Goal: Check status: Check status

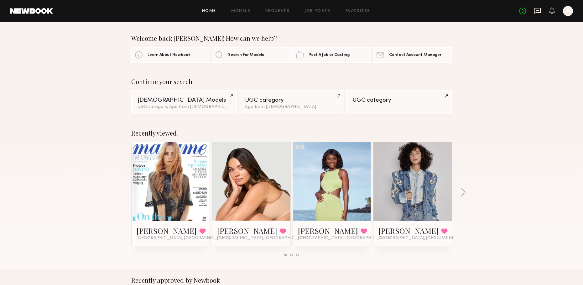
click at [541, 13] on icon at bounding box center [537, 10] width 7 height 7
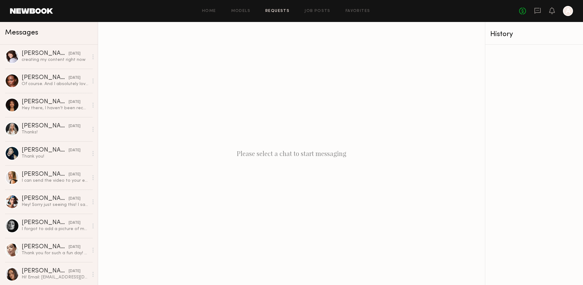
click at [282, 10] on link "Requests" at bounding box center [277, 11] width 24 height 4
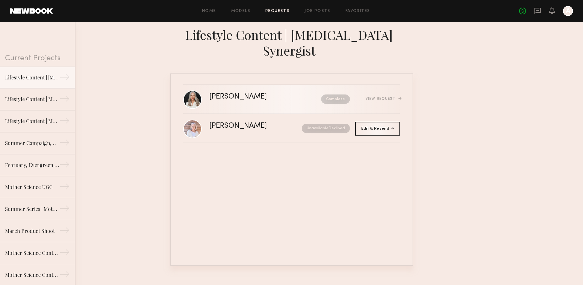
click at [221, 93] on div "[PERSON_NAME]" at bounding box center [251, 96] width 85 height 7
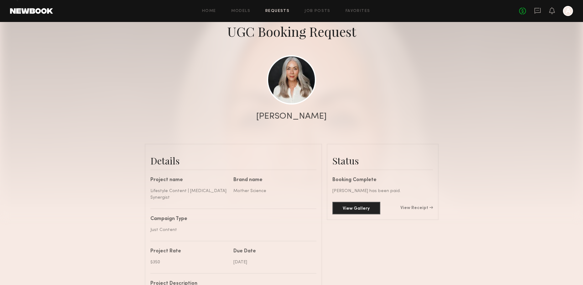
scroll to position [73, 0]
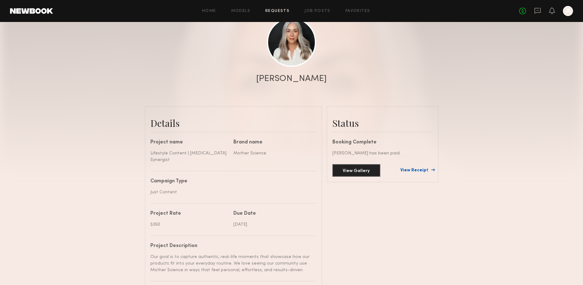
click at [419, 169] on link "View Receipt" at bounding box center [417, 170] width 33 height 4
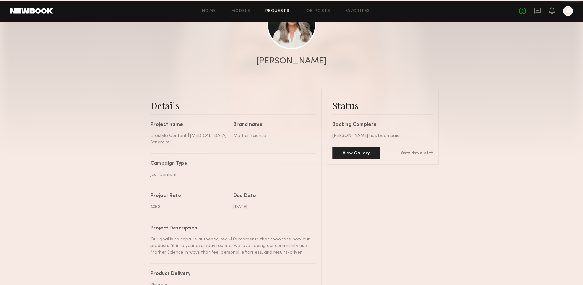
scroll to position [378, 0]
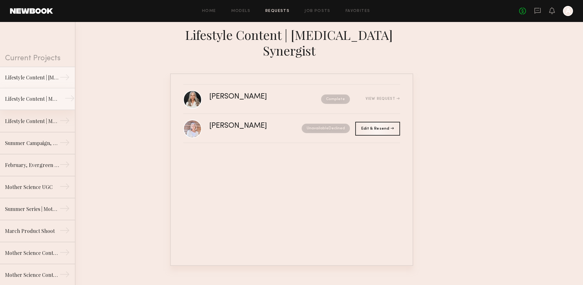
click at [50, 104] on link "Lifestyle Content | Molecular Hero Serum →" at bounding box center [37, 99] width 75 height 22
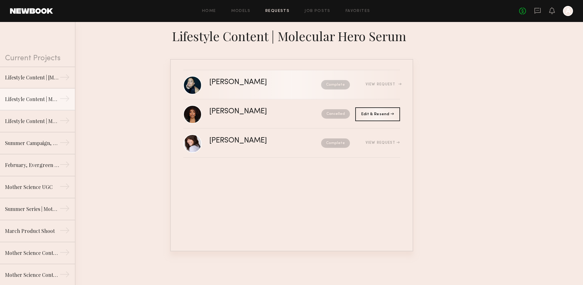
click at [223, 86] on div "[PERSON_NAME] Complete View Request" at bounding box center [304, 85] width 191 height 12
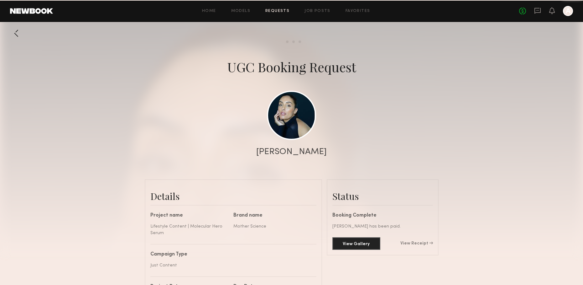
scroll to position [371, 0]
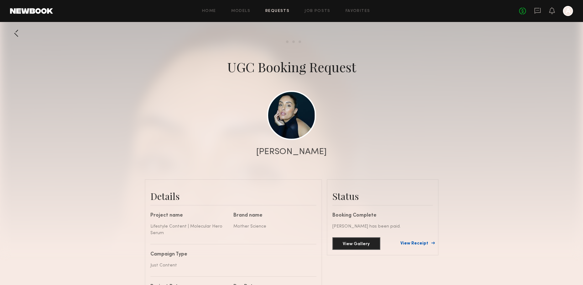
click at [421, 242] on link "View Receipt" at bounding box center [417, 243] width 33 height 4
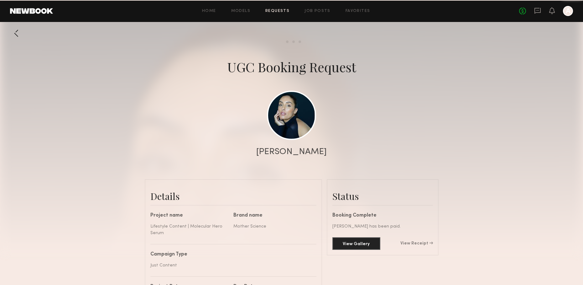
scroll to position [371, 0]
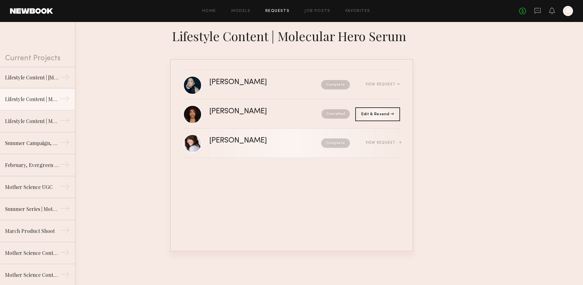
click at [231, 139] on div "[PERSON_NAME]" at bounding box center [251, 140] width 85 height 7
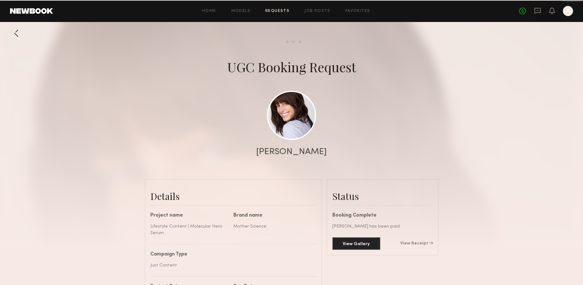
scroll to position [680, 0]
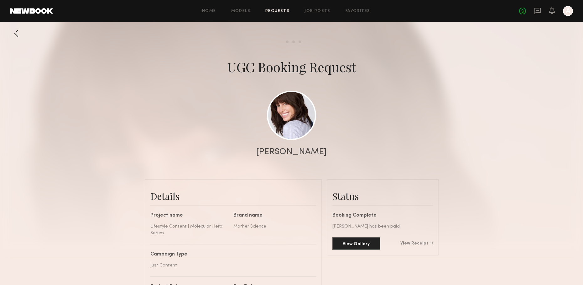
click at [423, 244] on link "View Receipt" at bounding box center [417, 243] width 33 height 4
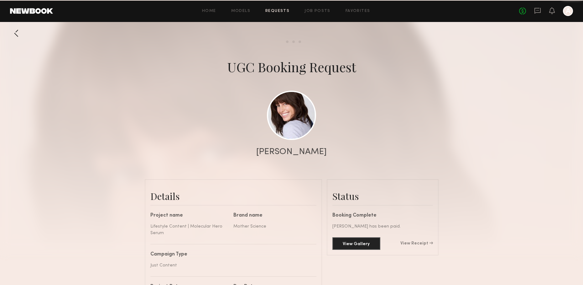
scroll to position [680, 0]
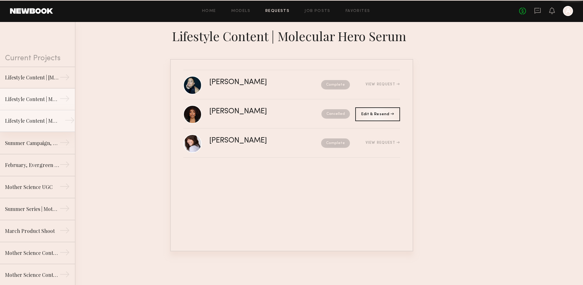
click at [52, 123] on div "Lifestyle Content | Mother Science, Molecular Genesis" at bounding box center [32, 121] width 55 height 8
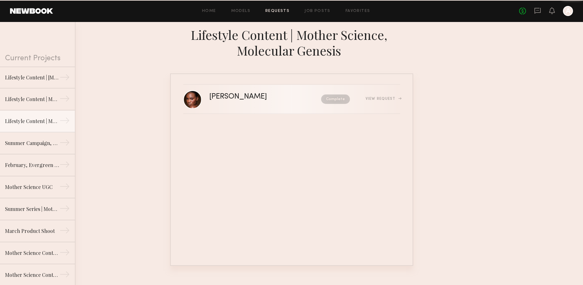
click at [218, 99] on div "[PERSON_NAME]" at bounding box center [251, 96] width 85 height 7
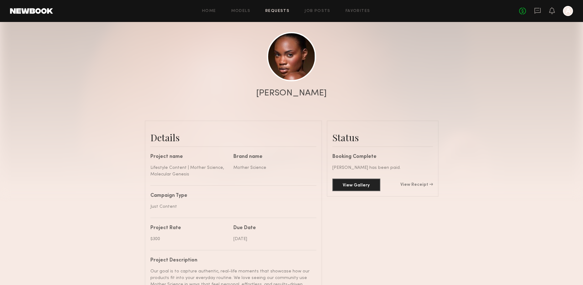
scroll to position [76, 0]
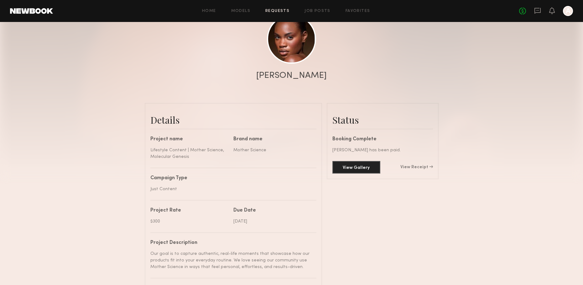
click at [407, 162] on div "View Gallery View Receipt" at bounding box center [383, 167] width 101 height 13
click at [408, 166] on link "View Receipt" at bounding box center [417, 167] width 33 height 4
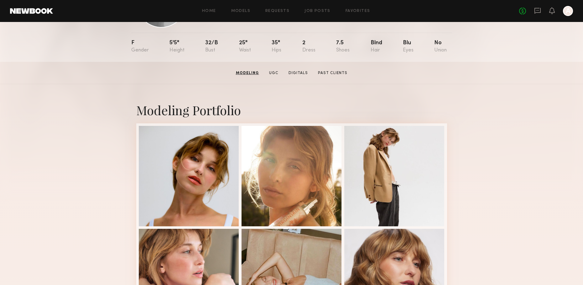
scroll to position [30, 0]
